Goal: Task Accomplishment & Management: Use online tool/utility

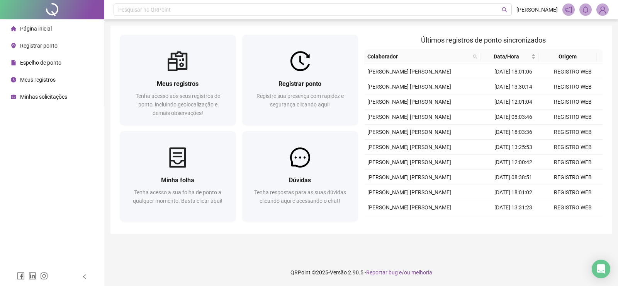
click at [28, 43] on span "Registrar ponto" at bounding box center [38, 46] width 37 height 6
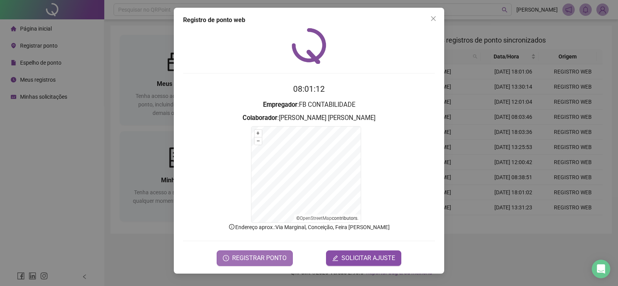
click at [258, 259] on span "REGISTRAR PONTO" at bounding box center [259, 257] width 54 height 9
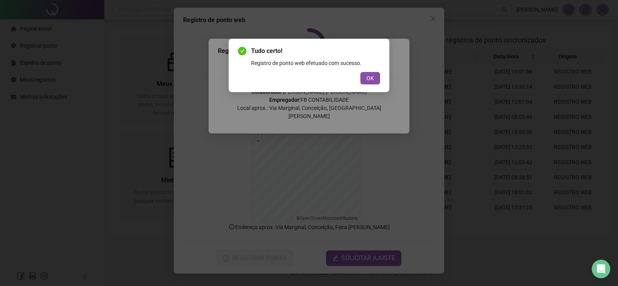
click at [522, 262] on div "Tudo certo! Registro de ponto web efetuado com sucesso. OK" at bounding box center [309, 143] width 618 height 286
click at [370, 77] on span "OK" at bounding box center [370, 78] width 7 height 9
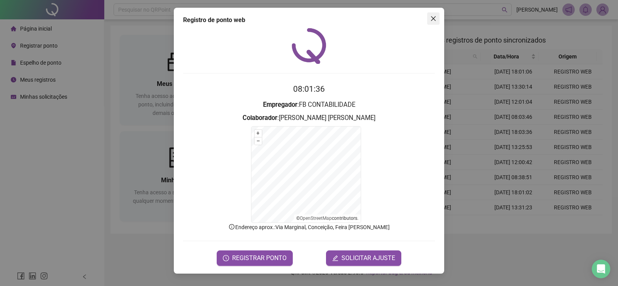
click at [435, 16] on icon "close" at bounding box center [433, 18] width 6 height 6
